Goal: Task Accomplishment & Management: Manage account settings

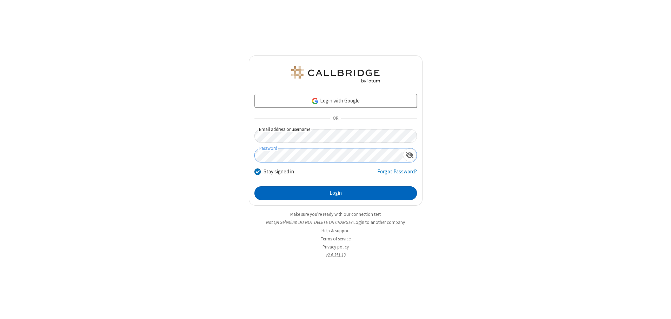
click at [335, 193] on button "Login" at bounding box center [335, 193] width 162 height 14
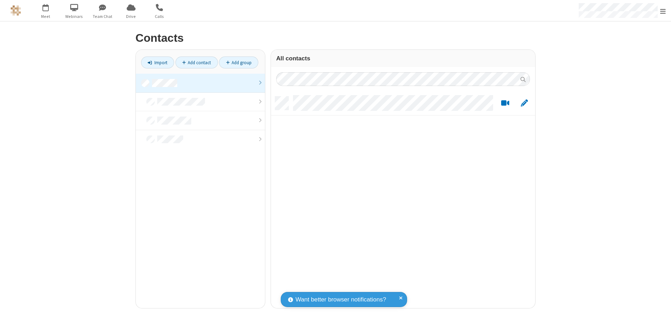
scroll to position [212, 259]
click at [200, 83] on link at bounding box center [200, 83] width 129 height 19
click at [196, 62] on link "Add contact" at bounding box center [196, 62] width 42 height 12
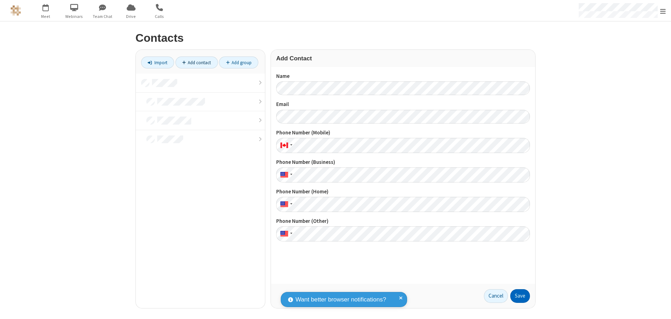
click at [520, 296] on button "Save" at bounding box center [520, 296] width 20 height 14
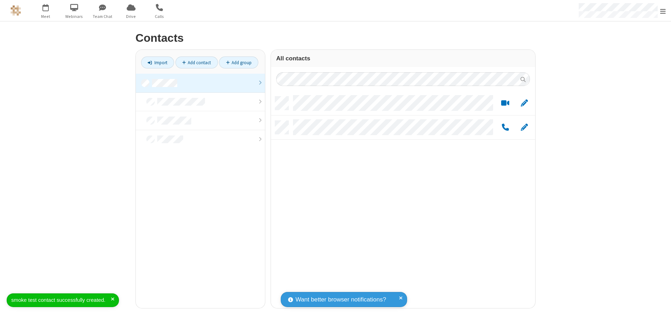
scroll to position [212, 259]
click at [196, 62] on link "Add contact" at bounding box center [196, 62] width 42 height 12
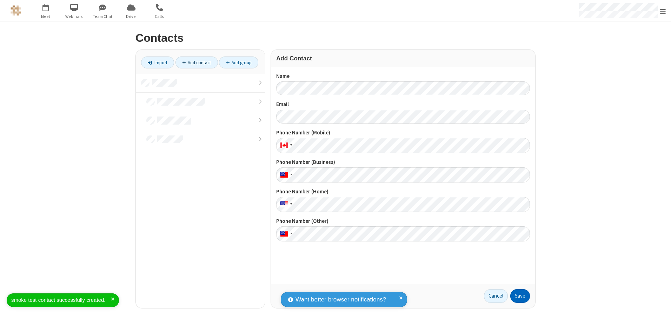
click at [520, 296] on button "Save" at bounding box center [520, 296] width 20 height 14
